Goal: Task Accomplishment & Management: Use online tool/utility

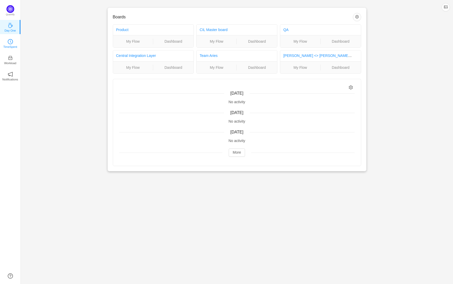
click at [8, 42] on link "TimeSpent" at bounding box center [10, 43] width 5 height 5
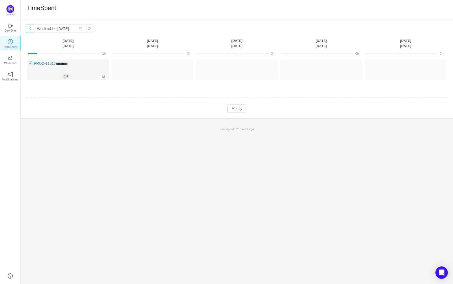
click at [32, 27] on button "button" at bounding box center [30, 29] width 8 height 8
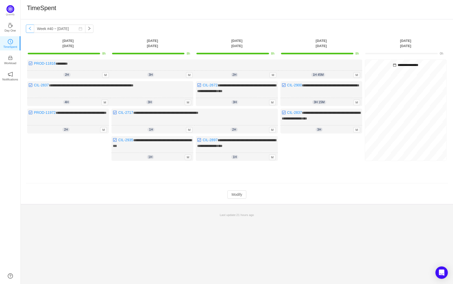
click at [29, 28] on button "button" at bounding box center [30, 29] width 8 height 8
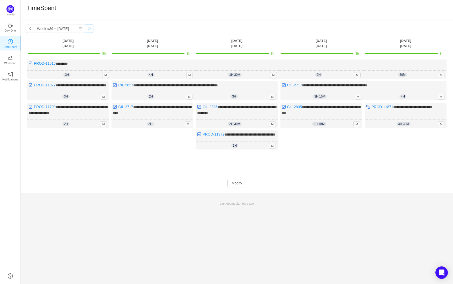
click at [85, 30] on button "button" at bounding box center [89, 29] width 8 height 8
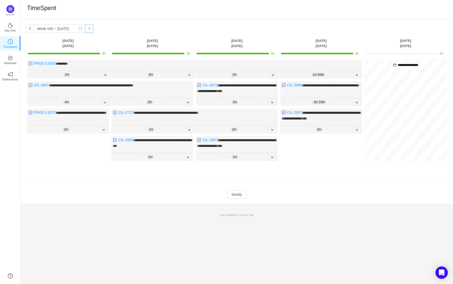
click at [85, 28] on button "button" at bounding box center [89, 29] width 8 height 8
type input "Week #41 ~ [DATE]"
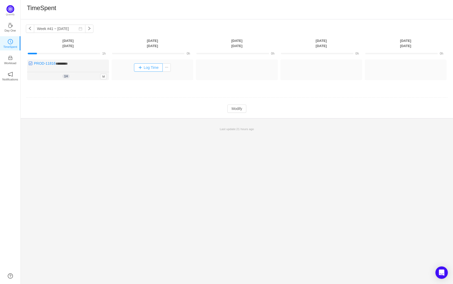
click at [156, 69] on button "Log Time" at bounding box center [148, 67] width 29 height 8
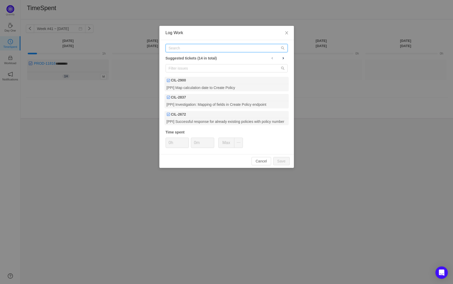
click at [199, 52] on input "text" at bounding box center [227, 48] width 122 height 8
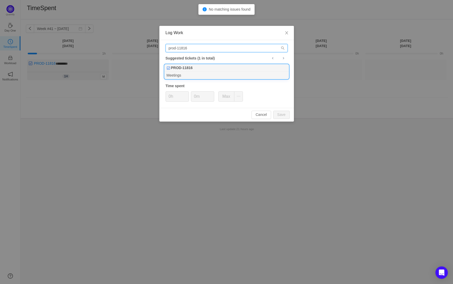
type input "prod-11816"
click at [193, 70] on b "PROD-11816" at bounding box center [182, 67] width 22 height 5
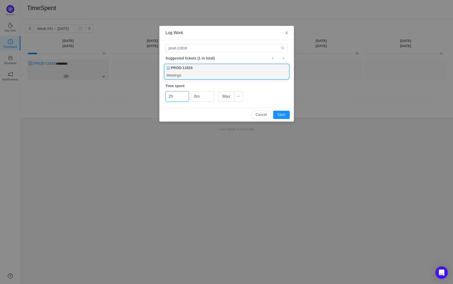
type input "2h"
type input "45m"
click at [284, 117] on button "Save" at bounding box center [281, 115] width 17 height 8
type input "0h"
type input "0m"
